Goal: Task Accomplishment & Management: Manage account settings

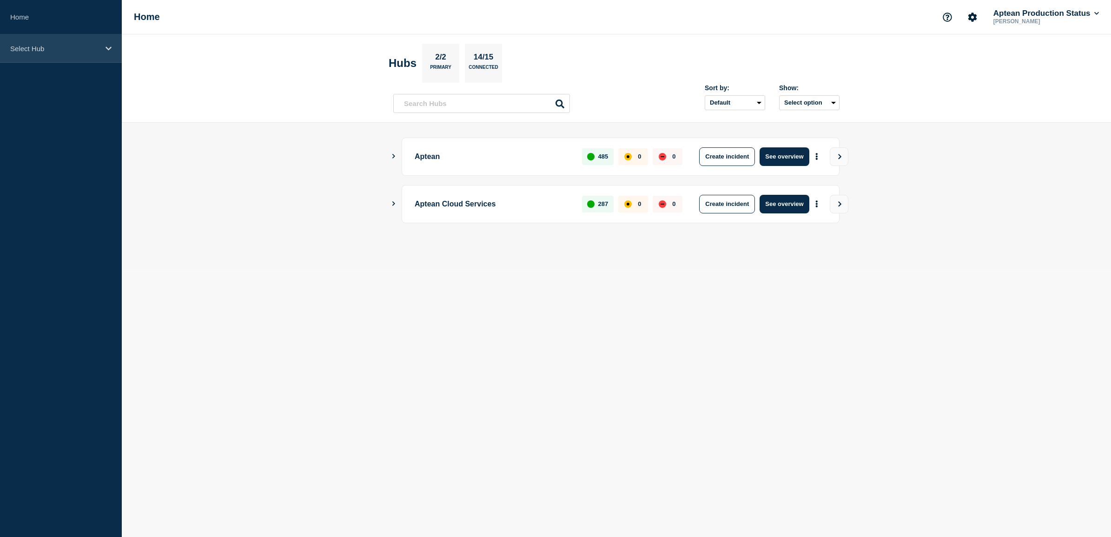
click at [57, 52] on p "Select Hub" at bounding box center [54, 49] width 89 height 8
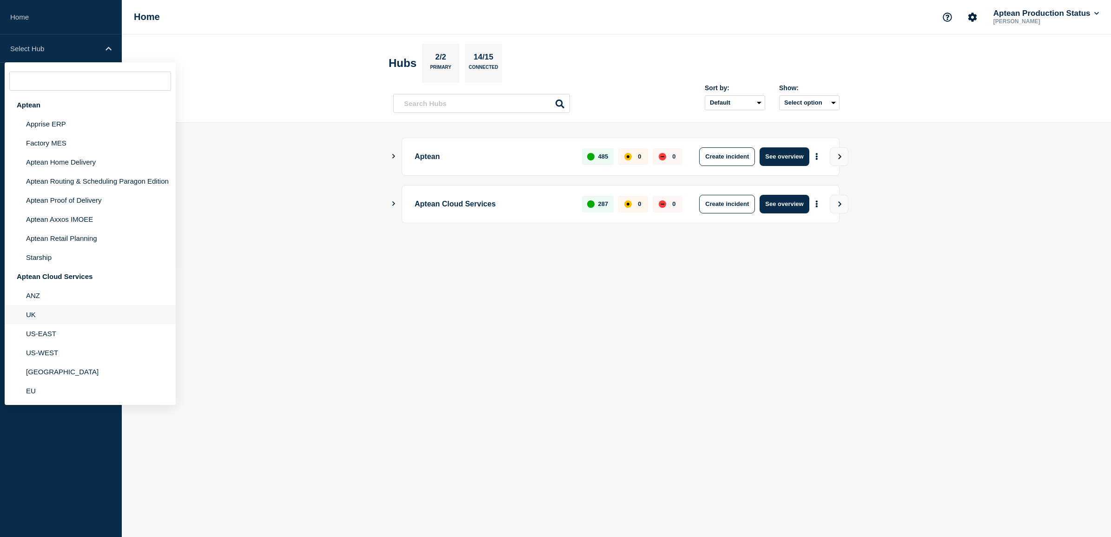
click at [47, 315] on li "UK" at bounding box center [90, 314] width 171 height 19
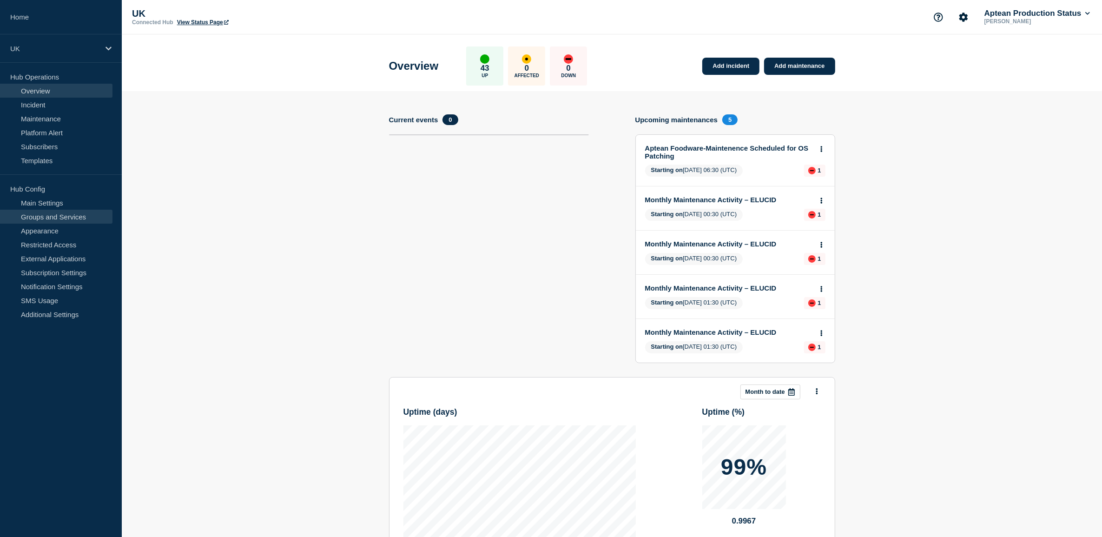
click at [55, 221] on link "Groups and Services" at bounding box center [56, 217] width 112 height 14
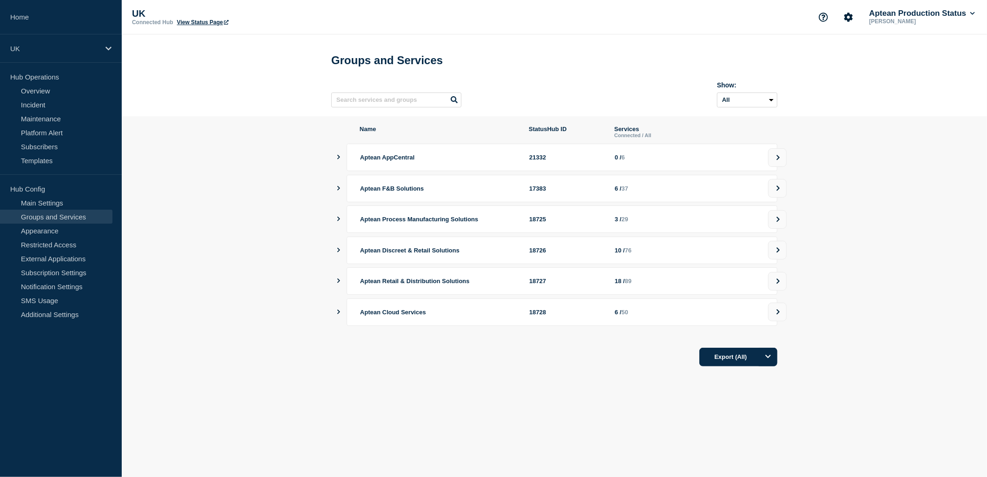
drag, startPoint x: 342, startPoint y: 287, endPoint x: 350, endPoint y: 286, distance: 8.4
click at [342, 287] on div "Aptean Retail & Distribution Solutions 18727 18 / 89" at bounding box center [557, 280] width 439 height 27
click at [340, 283] on icon "showServices" at bounding box center [338, 280] width 3 height 5
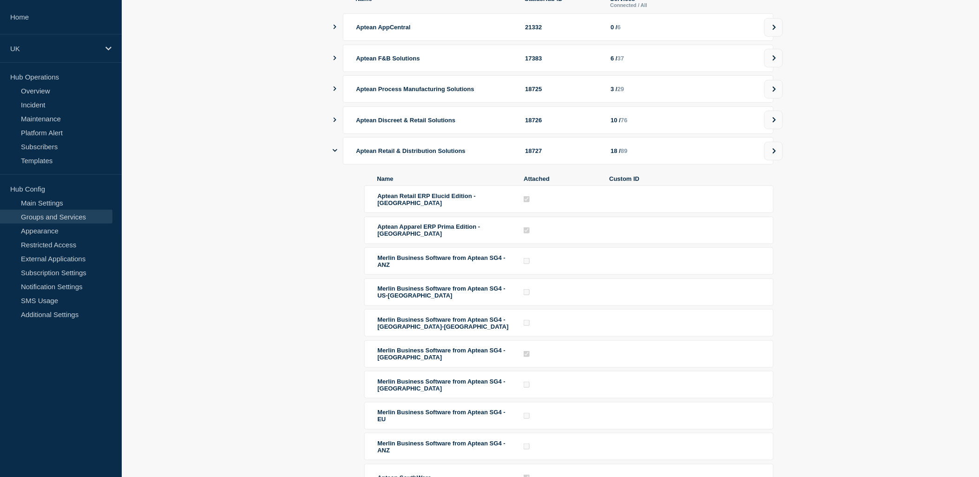
scroll to position [103, 0]
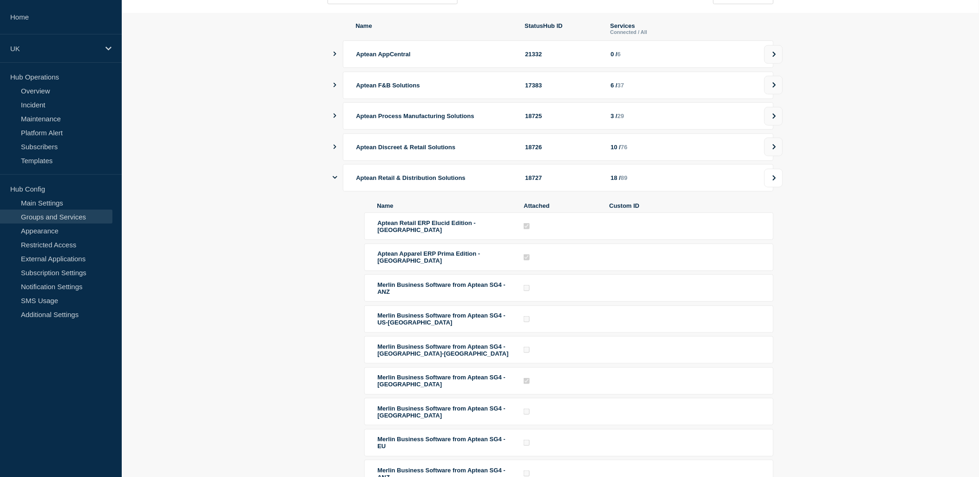
click at [779, 179] on button at bounding box center [774, 178] width 19 height 19
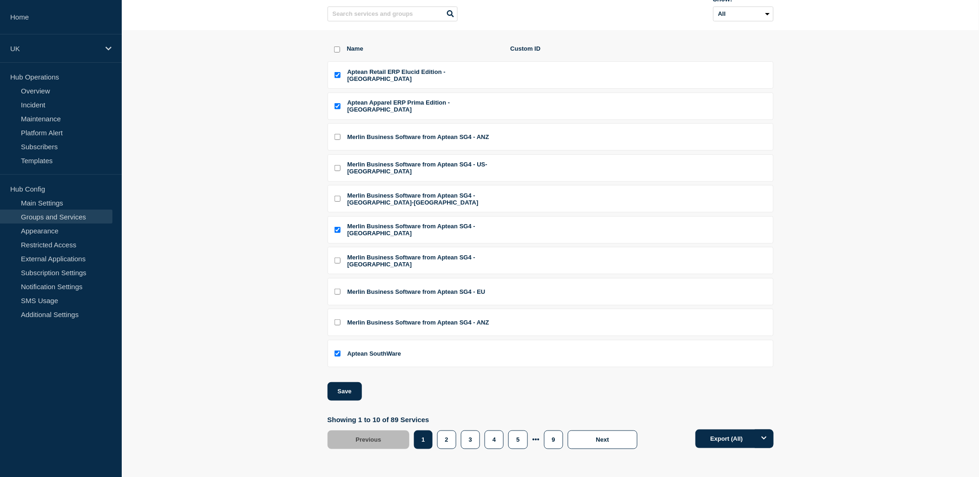
scroll to position [105, 0]
click at [338, 354] on input "Aptean SouthWare checkbox" at bounding box center [338, 353] width 6 height 6
checkbox input "false"
click at [344, 392] on button "Save" at bounding box center [345, 391] width 34 height 19
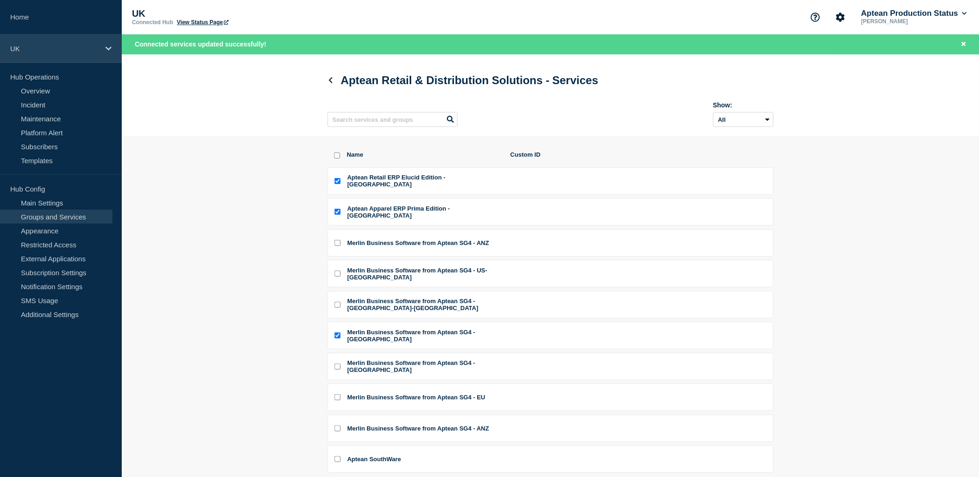
click at [49, 52] on p "UK" at bounding box center [54, 49] width 89 height 8
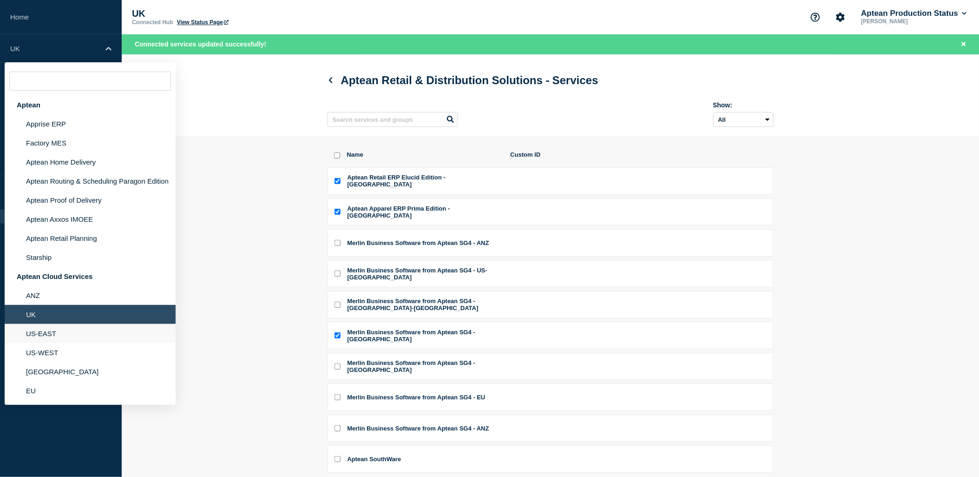
click at [54, 330] on li "US-EAST" at bounding box center [90, 333] width 171 height 19
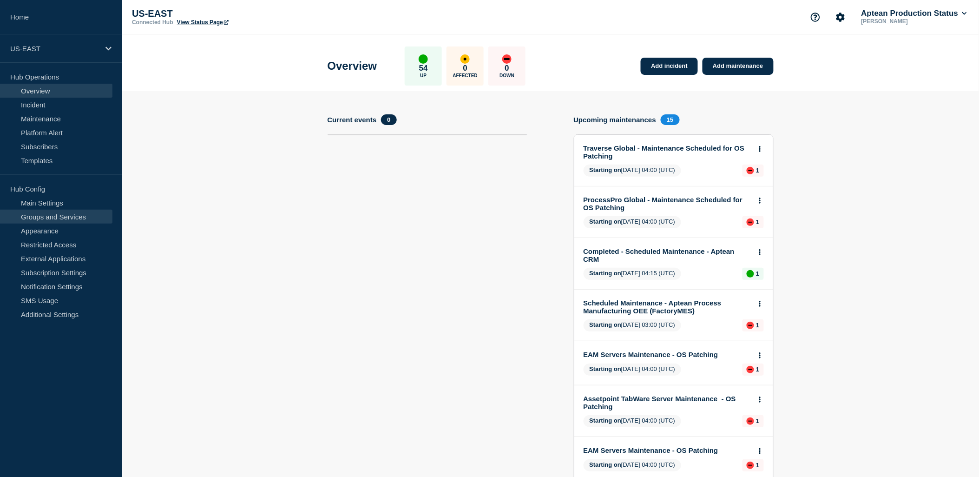
click at [59, 218] on link "Groups and Services" at bounding box center [56, 217] width 112 height 14
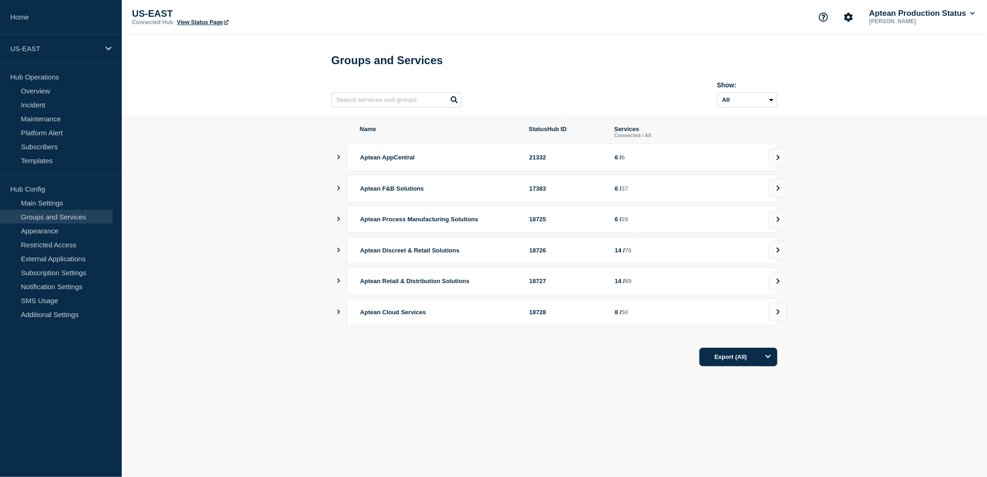
click at [779, 284] on icon at bounding box center [778, 281] width 6 height 6
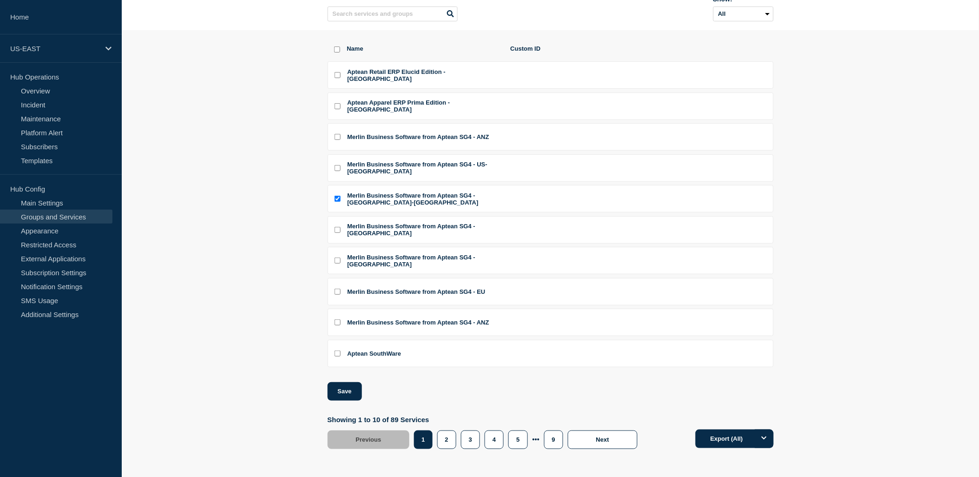
scroll to position [105, 0]
click at [338, 354] on input "Aptean SouthWare checkbox" at bounding box center [338, 353] width 6 height 6
checkbox input "true"
click at [341, 396] on button "Save" at bounding box center [345, 391] width 34 height 19
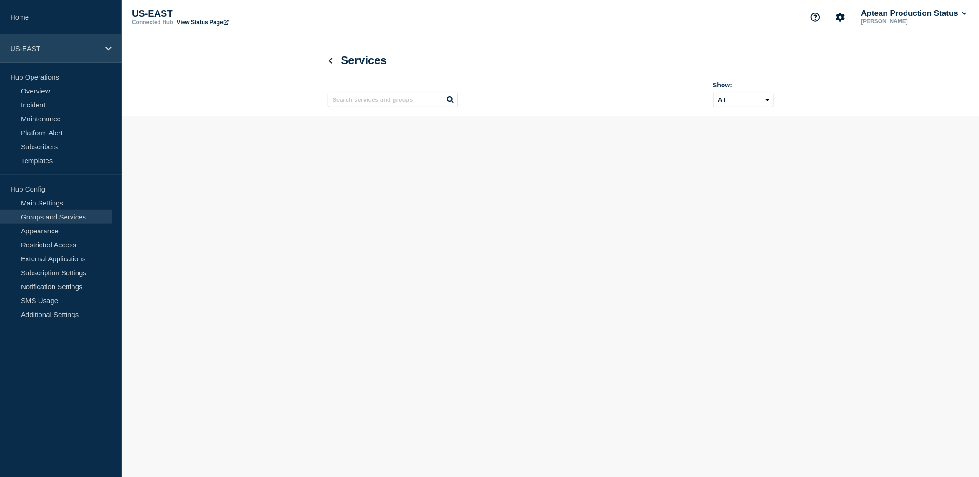
scroll to position [0, 0]
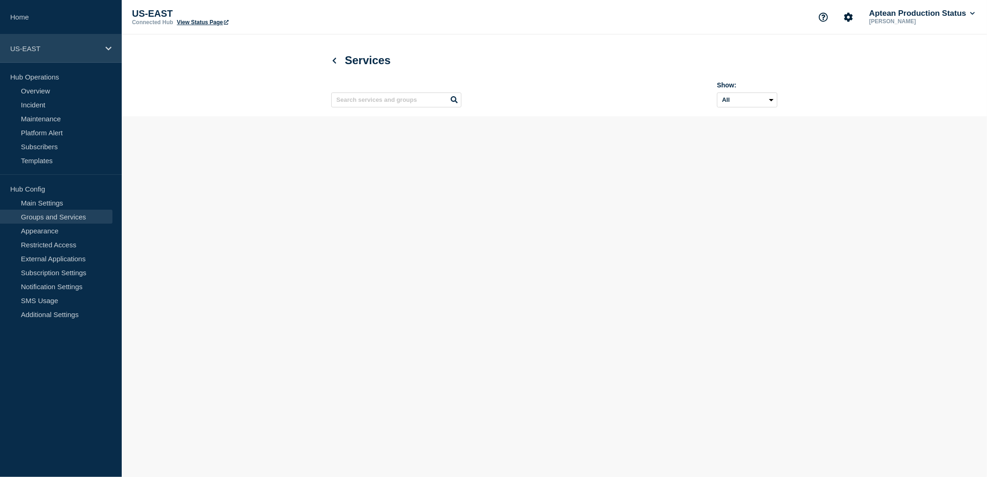
click at [70, 54] on div "US-EAST" at bounding box center [61, 48] width 122 height 28
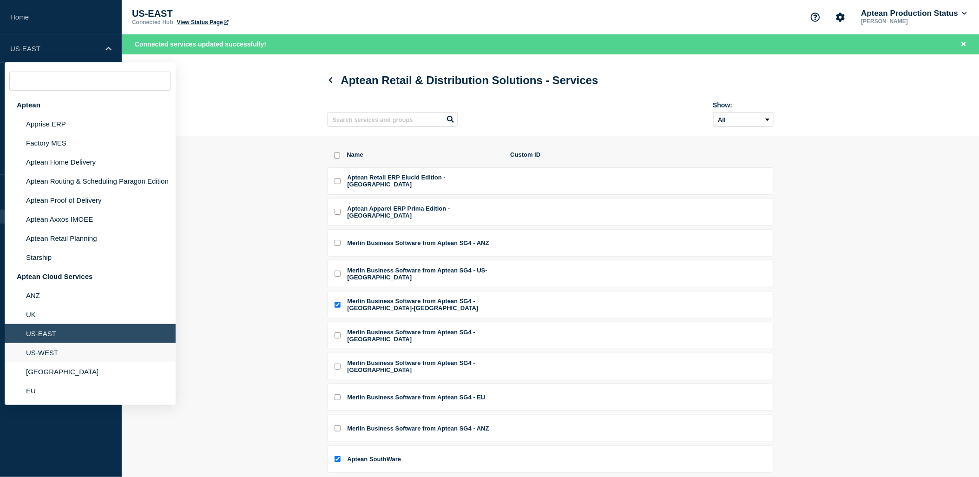
click at [53, 346] on li "US-WEST" at bounding box center [90, 352] width 171 height 19
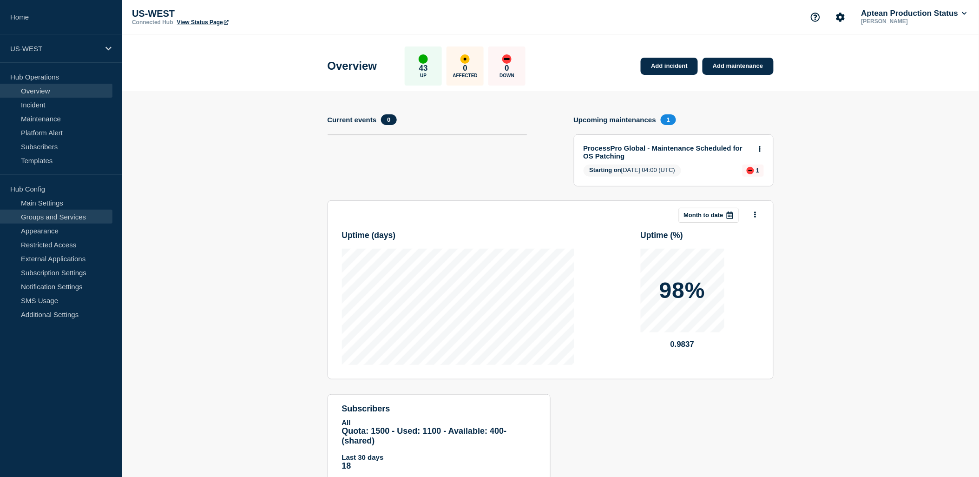
click at [57, 220] on link "Groups and Services" at bounding box center [56, 217] width 112 height 14
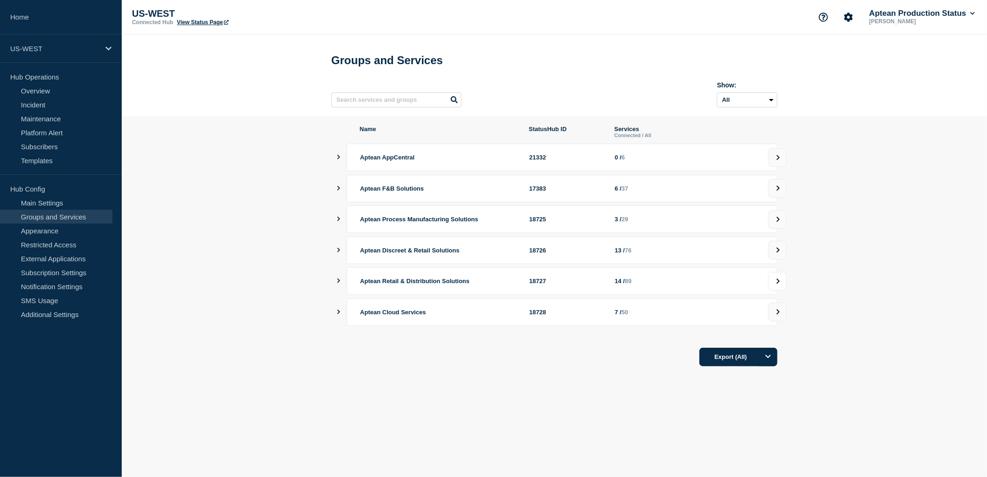
click at [775, 282] on button at bounding box center [777, 281] width 19 height 19
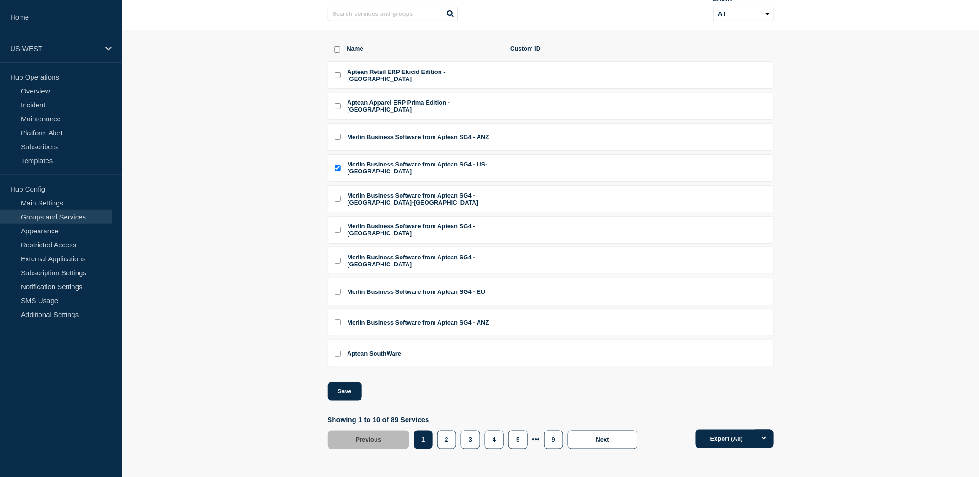
scroll to position [105, 0]
click at [337, 355] on input "Aptean SouthWare checkbox" at bounding box center [338, 353] width 6 height 6
checkbox input "true"
click at [345, 394] on button "Save" at bounding box center [345, 391] width 34 height 19
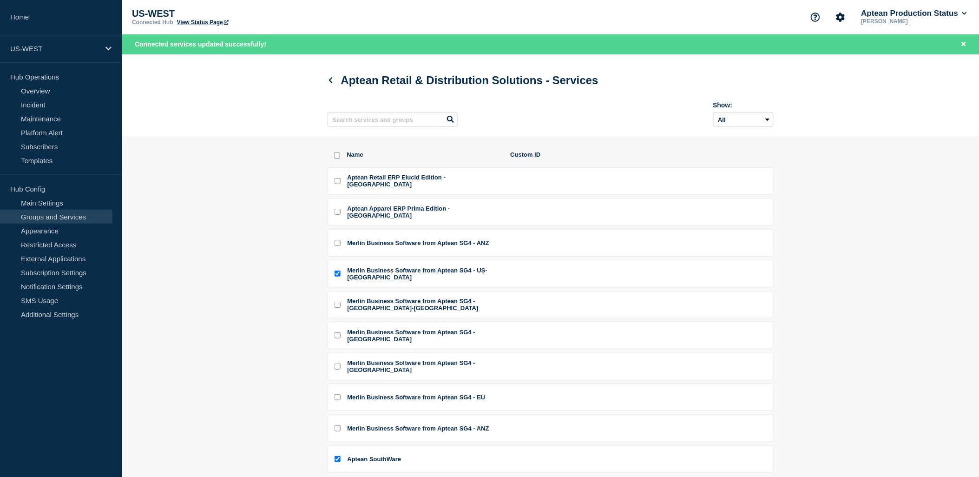
click at [202, 20] on link "View Status Page" at bounding box center [203, 22] width 52 height 7
click at [57, 49] on p "US-WEST" at bounding box center [54, 49] width 89 height 8
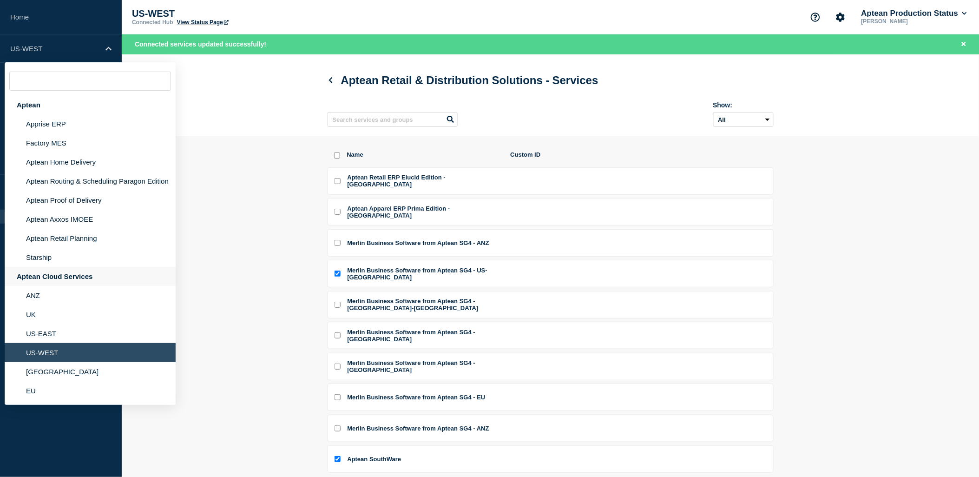
click at [43, 272] on div "Aptean Cloud Services" at bounding box center [90, 276] width 171 height 19
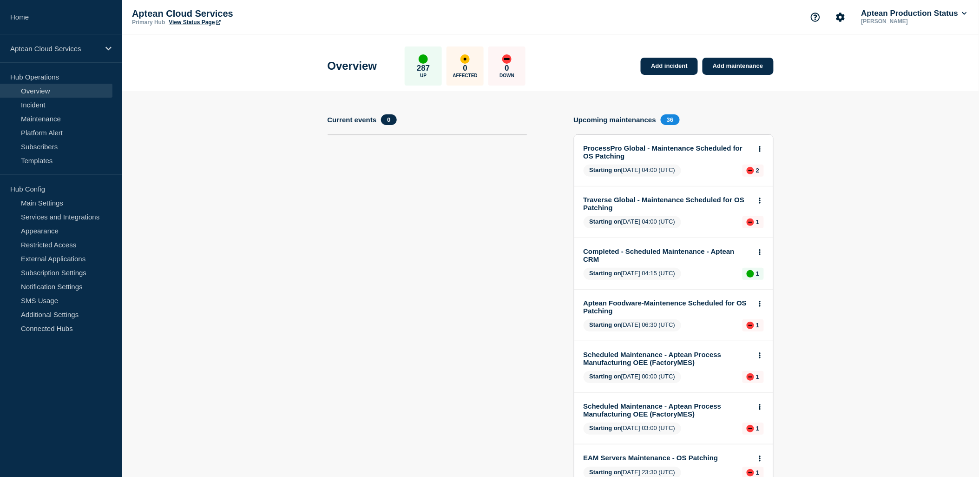
click at [200, 20] on link "View Status Page" at bounding box center [195, 22] width 52 height 7
